Goal: Answer question/provide support: Share knowledge or assist other users

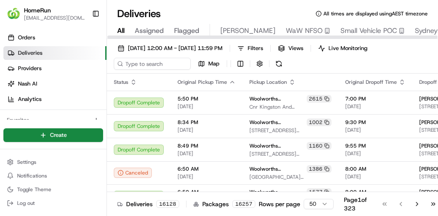
click at [184, 36] on div at bounding box center [272, 37] width 330 height 3
click at [184, 28] on span "Flagged" at bounding box center [186, 31] width 25 height 10
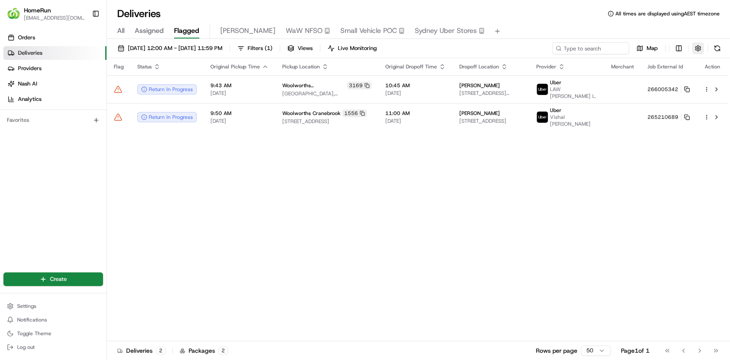
drag, startPoint x: 694, startPoint y: 55, endPoint x: 695, endPoint y: 50, distance: 5.2
click at [273, 53] on div "[DATE] 12:00 AM - [DATE] 11:59 PM Filters ( 1 ) Views Live Monitoring Map" at bounding box center [418, 50] width 623 height 16
click at [273, 50] on button "button" at bounding box center [698, 48] width 12 height 12
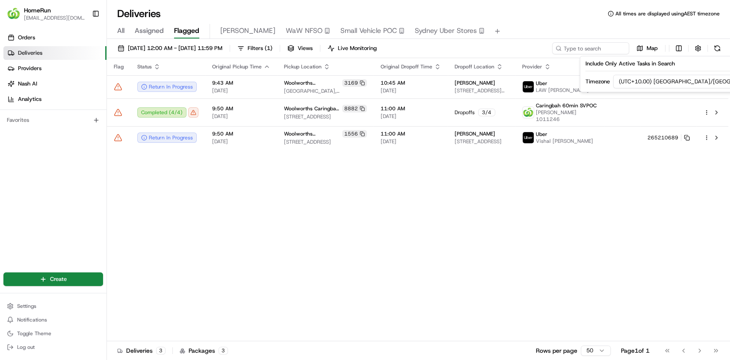
click at [273, 129] on div "Flag Status Original Pickup Time Pickup Location Original Dropoff Time Dropoff …" at bounding box center [418, 199] width 622 height 283
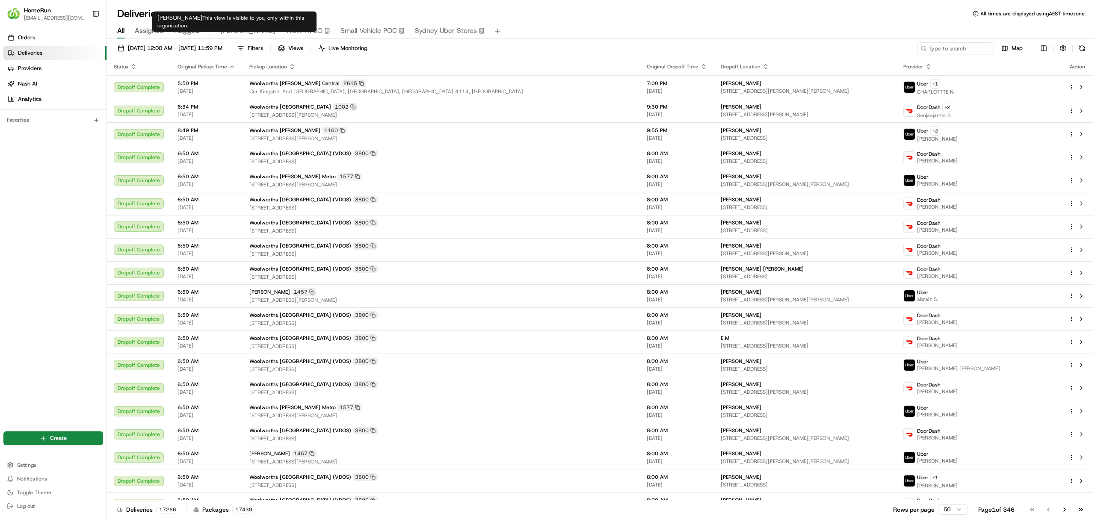
click at [191, 28] on span "Flagged" at bounding box center [186, 31] width 25 height 10
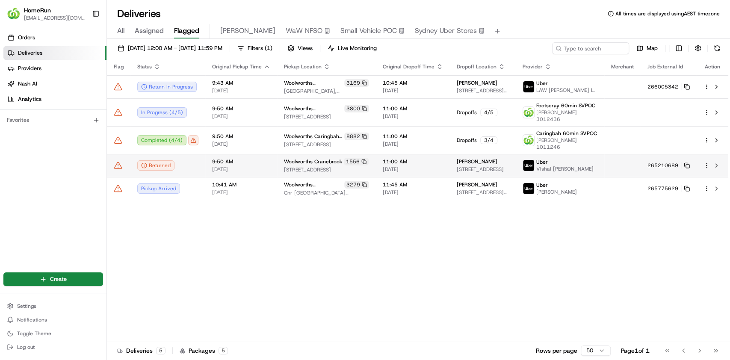
click at [116, 162] on icon at bounding box center [118, 165] width 7 height 6
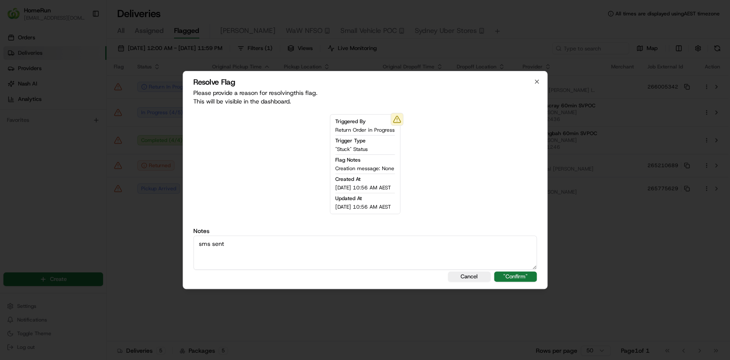
type textarea "sms sent"
click at [528, 272] on button ""Confirm"" at bounding box center [515, 277] width 43 height 10
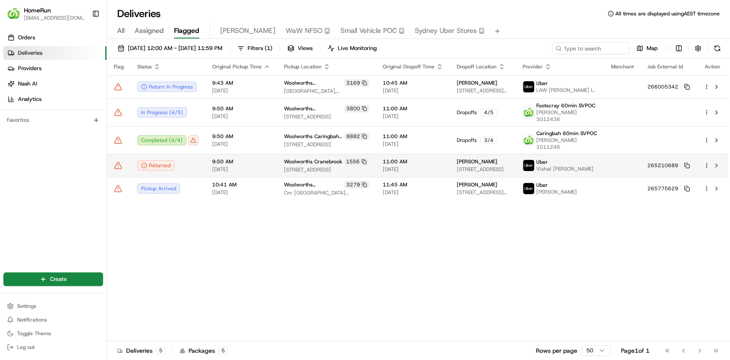
click at [122, 161] on icon at bounding box center [118, 165] width 9 height 9
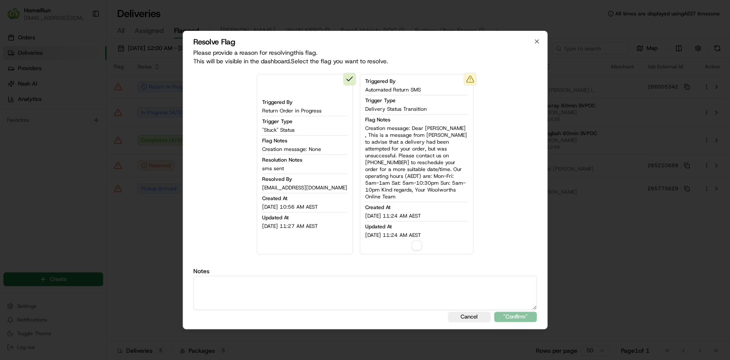
click at [421, 225] on div "Updated At 23/08/2025 11:24 AM AEST" at bounding box center [416, 230] width 103 height 15
click at [413, 243] on button "button" at bounding box center [417, 245] width 10 height 10
click at [394, 296] on textarea at bounding box center [365, 293] width 344 height 34
type textarea "sms sent"
click at [515, 313] on button ""Confirm"" at bounding box center [515, 317] width 43 height 10
